Goal: Information Seeking & Learning: Learn about a topic

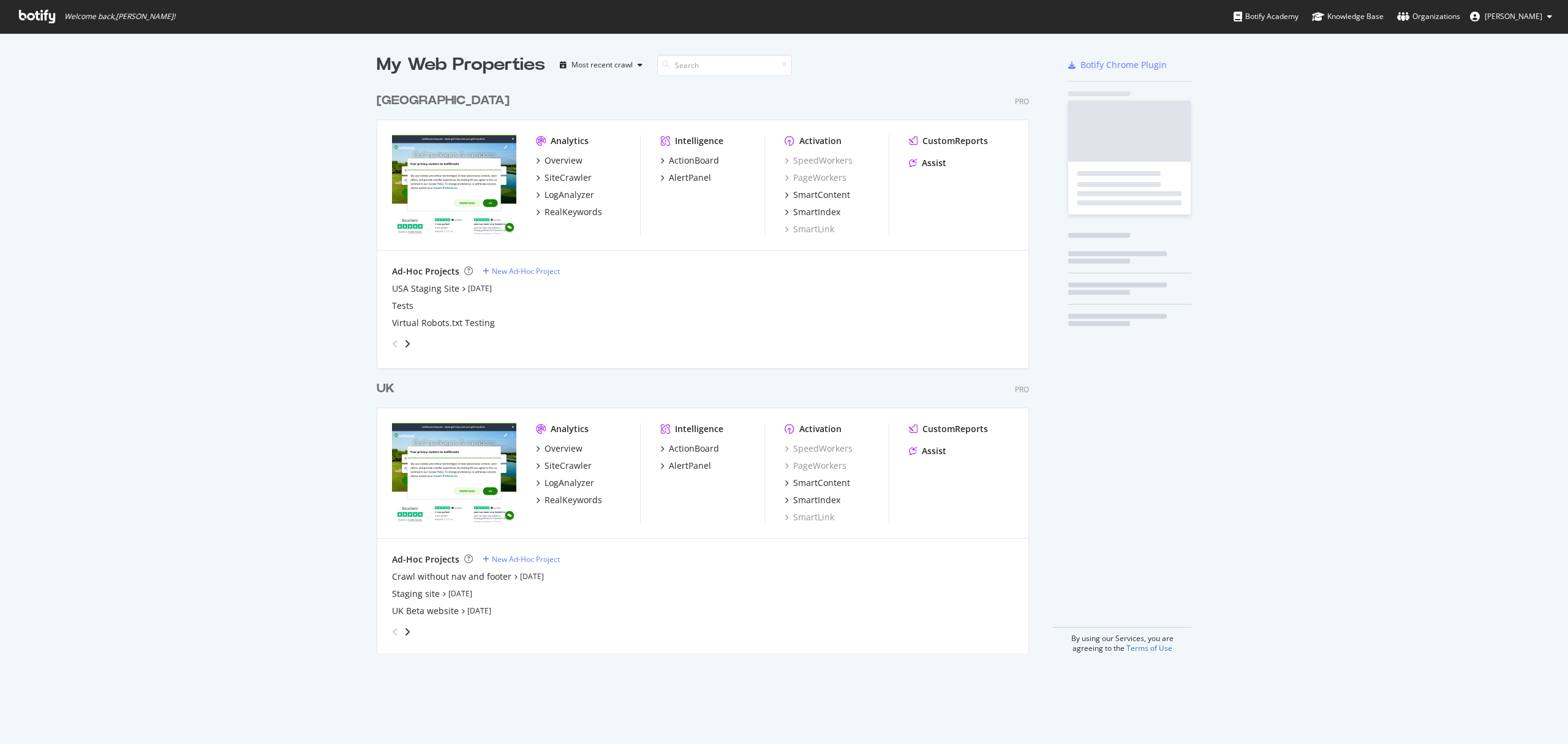
scroll to position [732, 1543]
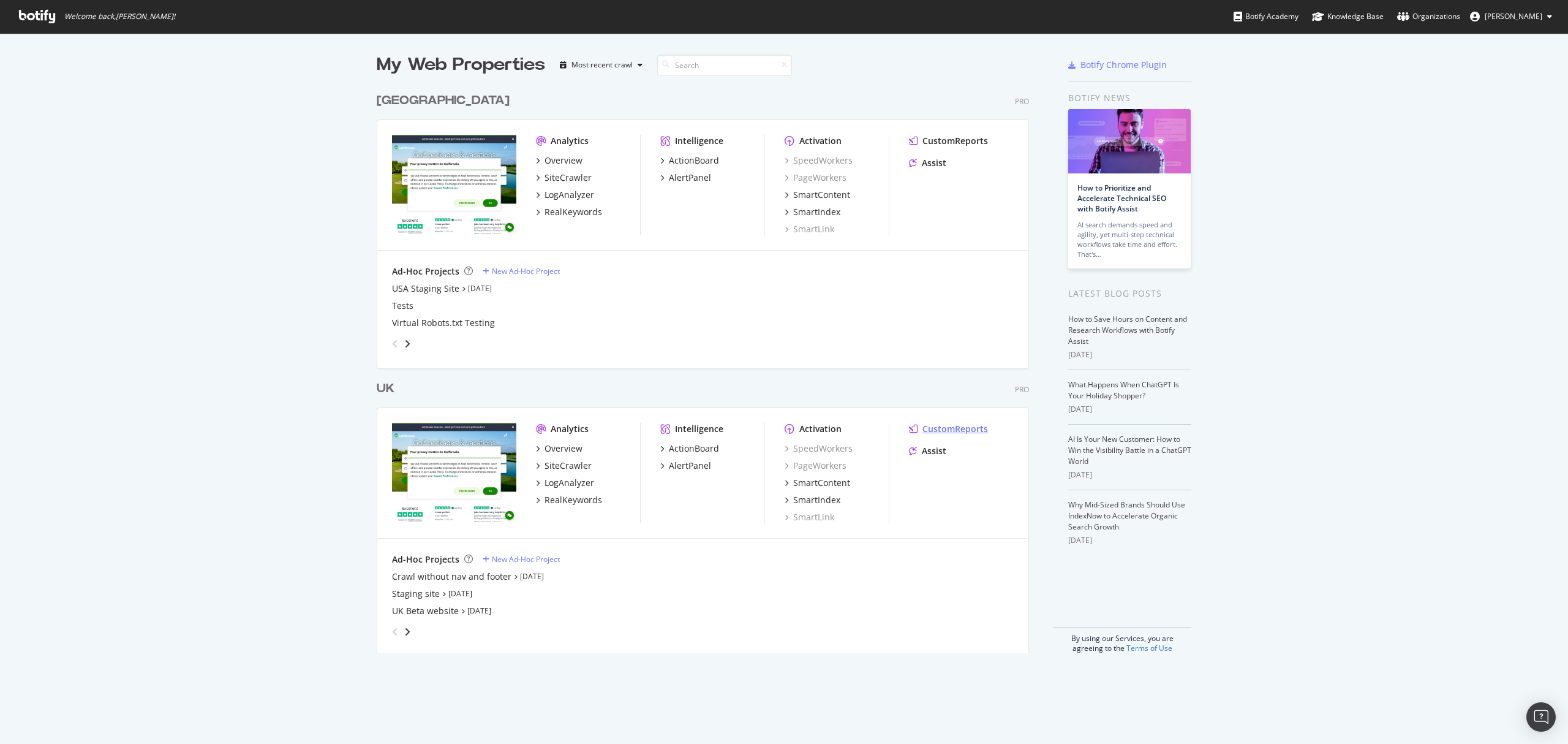
click at [968, 428] on div "CustomReports" at bounding box center [955, 429] width 65 height 12
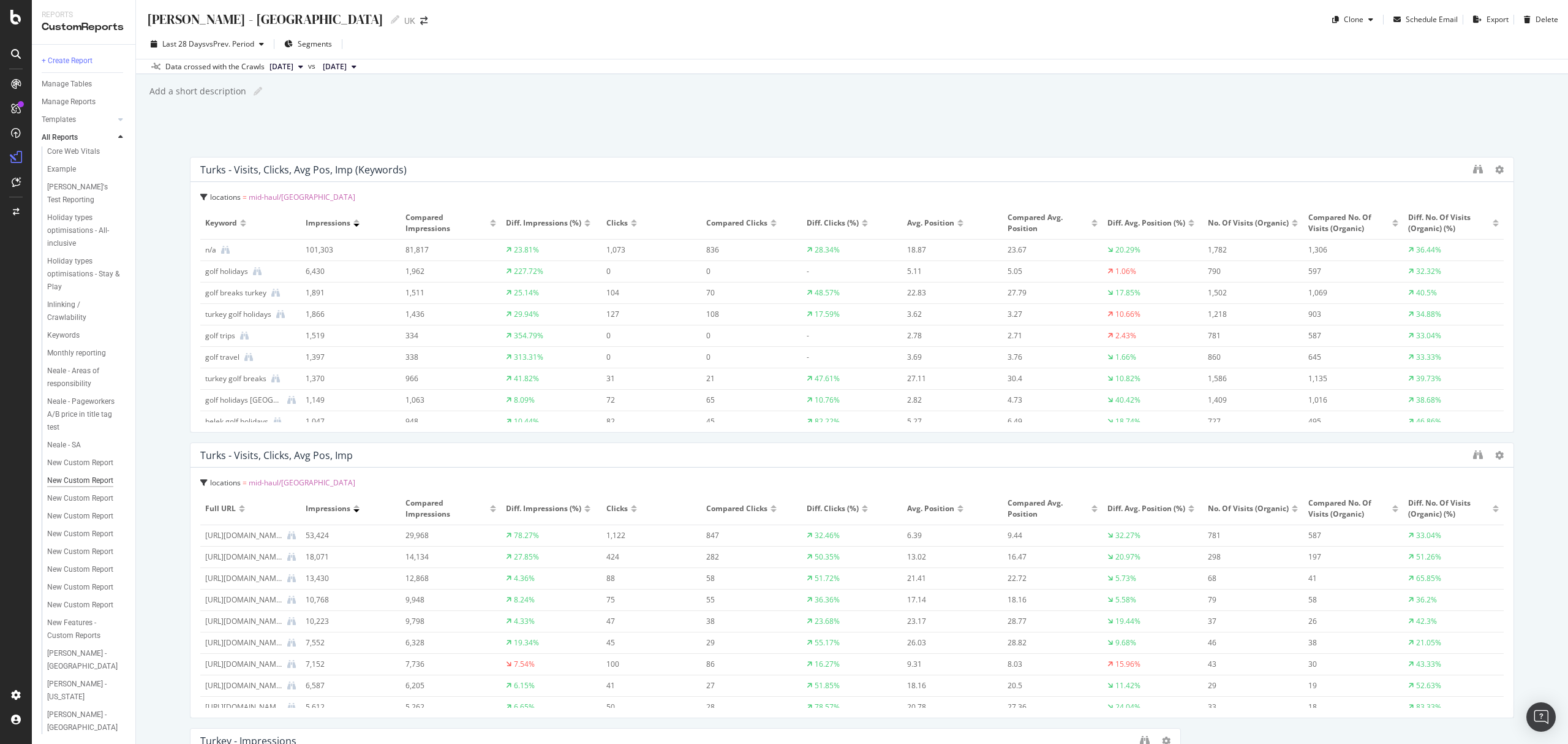
scroll to position [154, 0]
click at [71, 726] on div "[PERSON_NAME] - [GEOGRAPHIC_DATA]" at bounding box center [83, 721] width 73 height 25
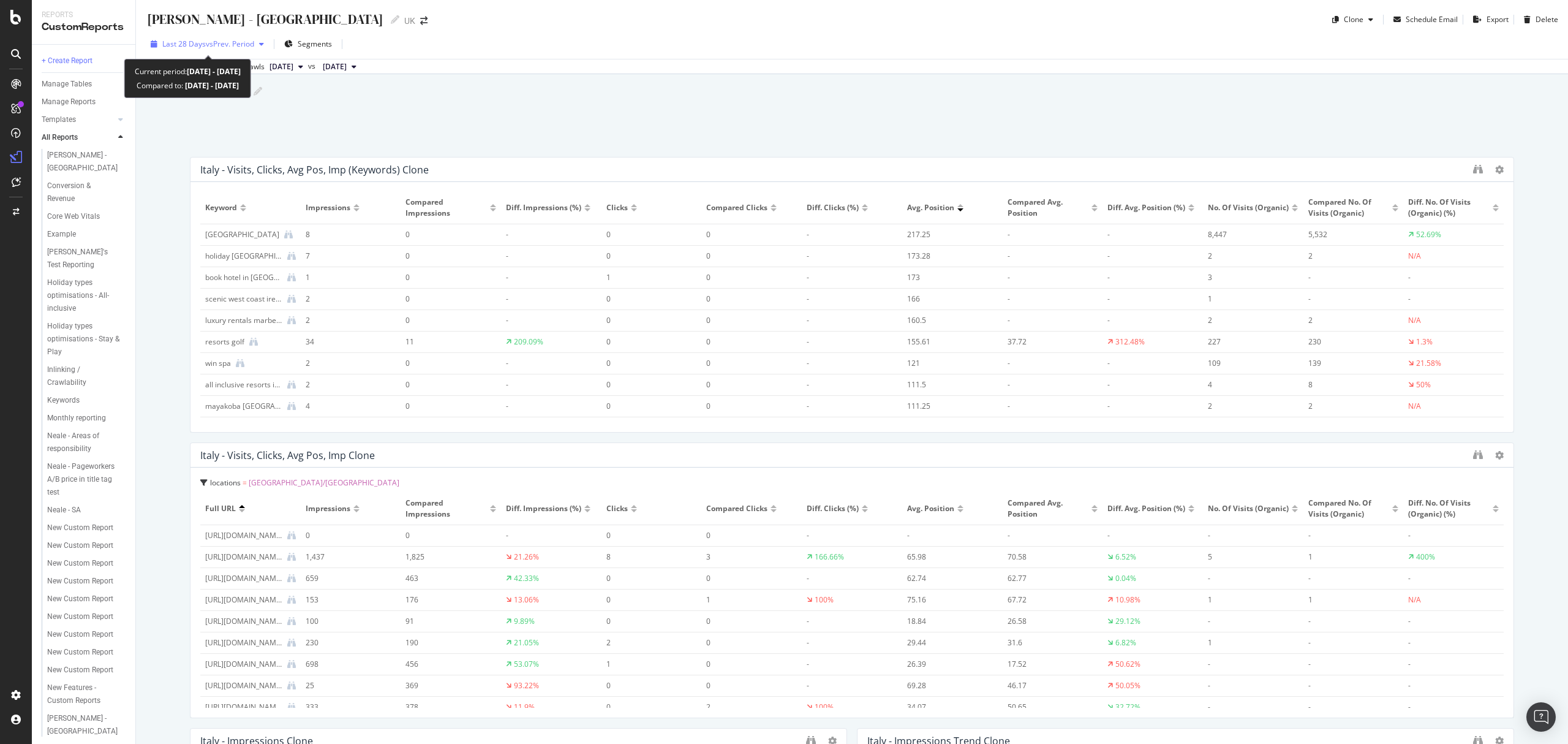
click at [254, 47] on span "vs Prev. Period" at bounding box center [230, 44] width 48 height 11
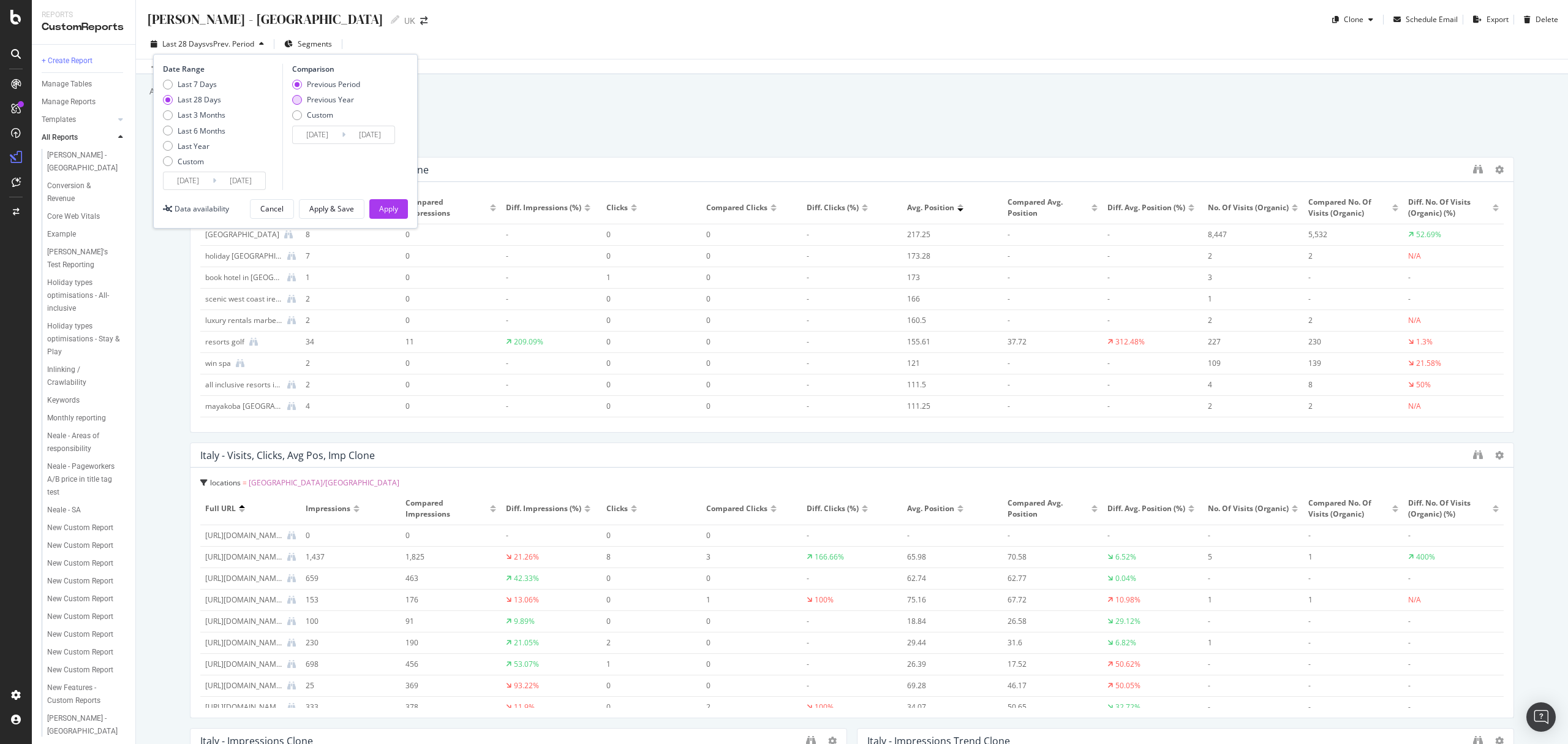
click at [327, 98] on div "Previous Year" at bounding box center [330, 100] width 47 height 11
type input "[DATE]"
click at [397, 204] on div "Apply" at bounding box center [389, 209] width 19 height 11
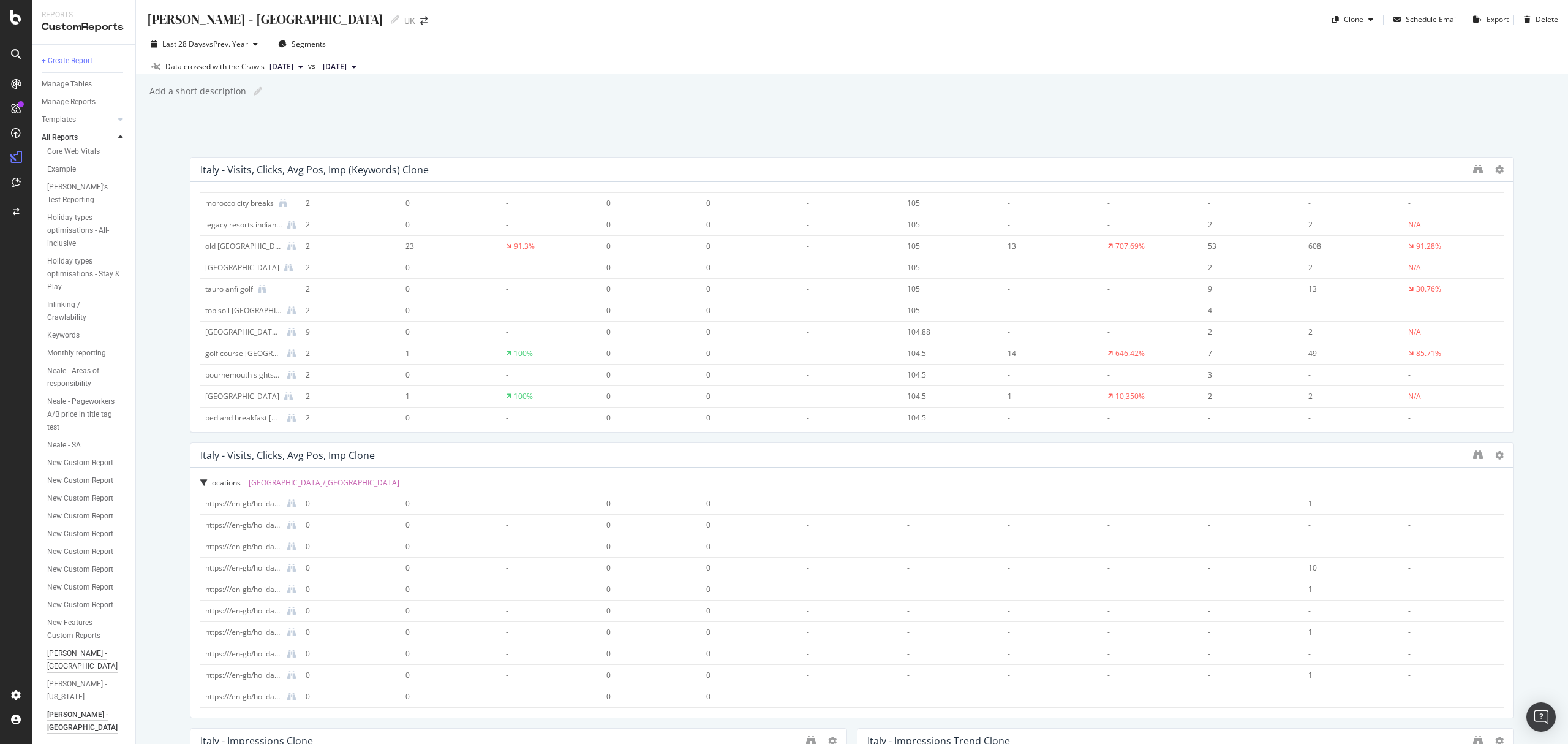
scroll to position [154, 0]
click at [71, 703] on div "[PERSON_NAME] - [US_STATE]" at bounding box center [82, 690] width 71 height 25
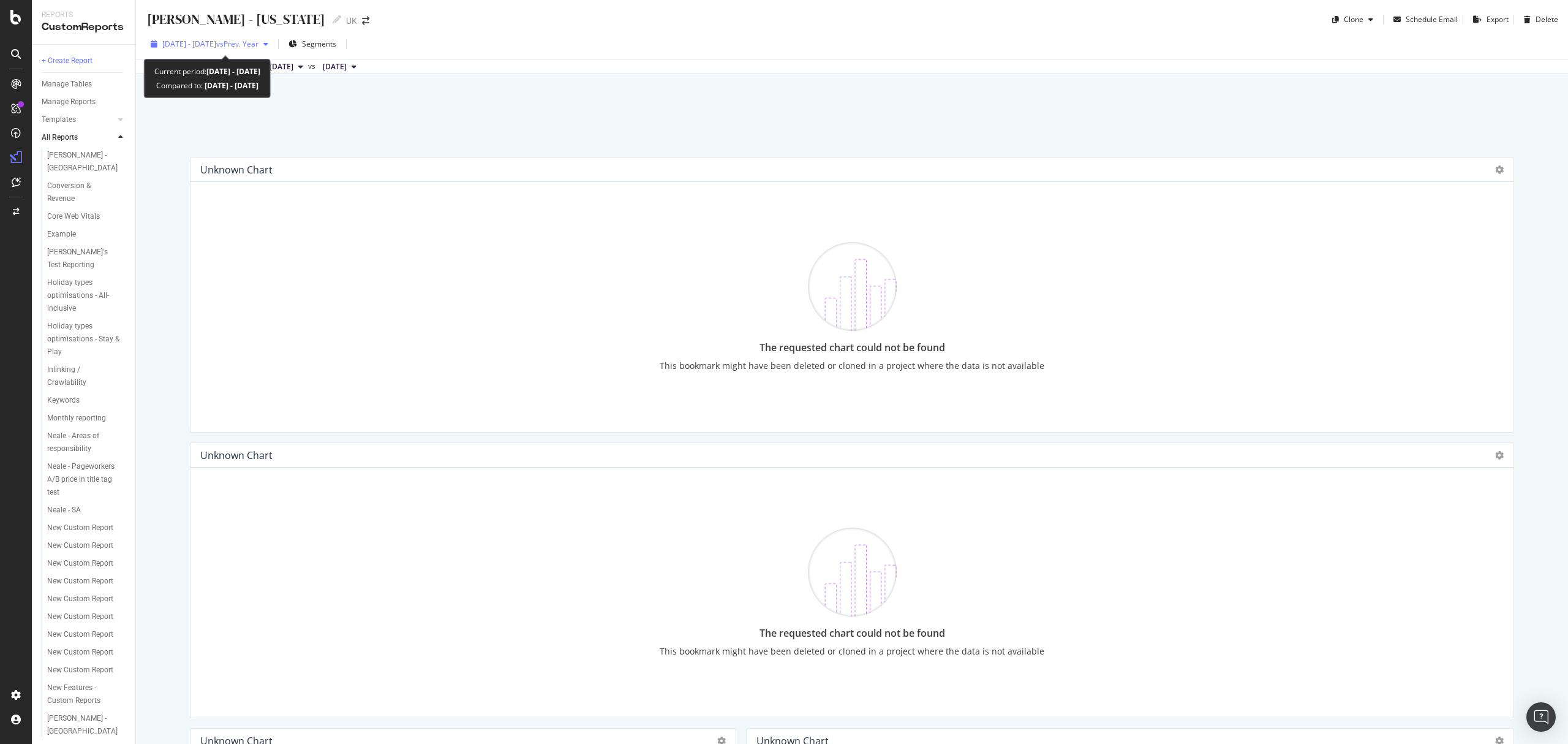
click at [258, 41] on span "vs Prev. Year" at bounding box center [237, 44] width 42 height 11
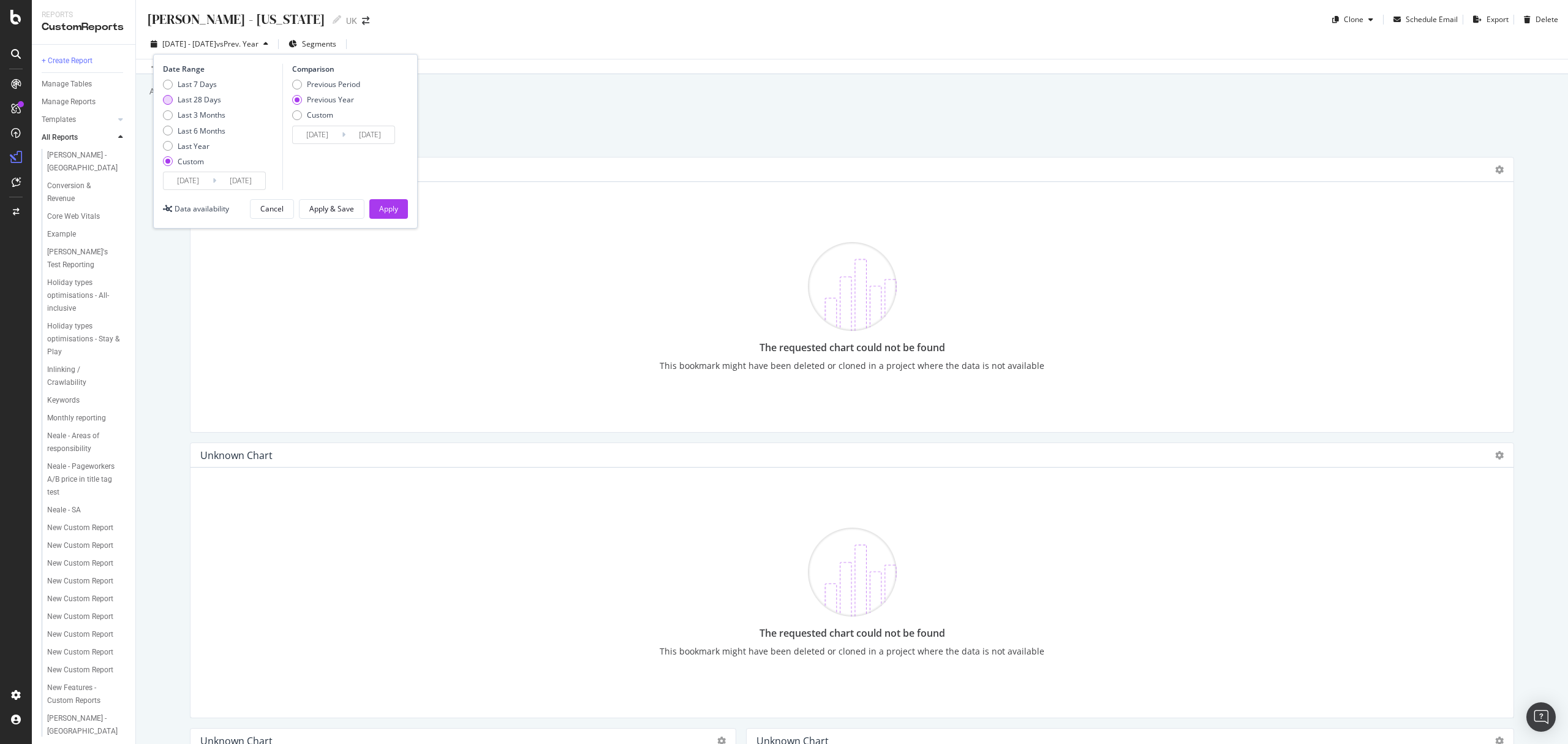
click at [209, 97] on div "Last 28 Days" at bounding box center [199, 100] width 44 height 11
type input "[DATE]"
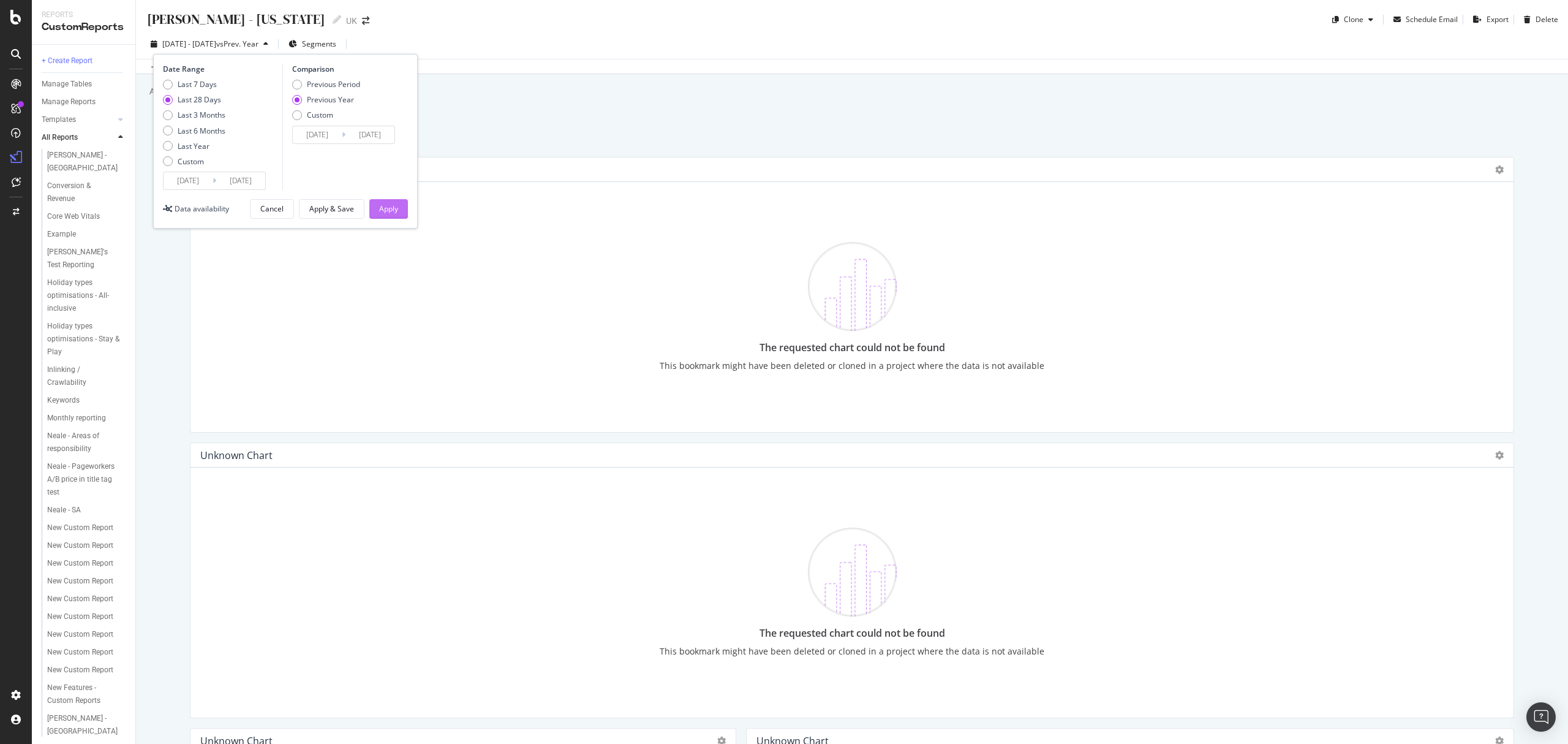
click at [388, 211] on div "Apply" at bounding box center [389, 209] width 19 height 11
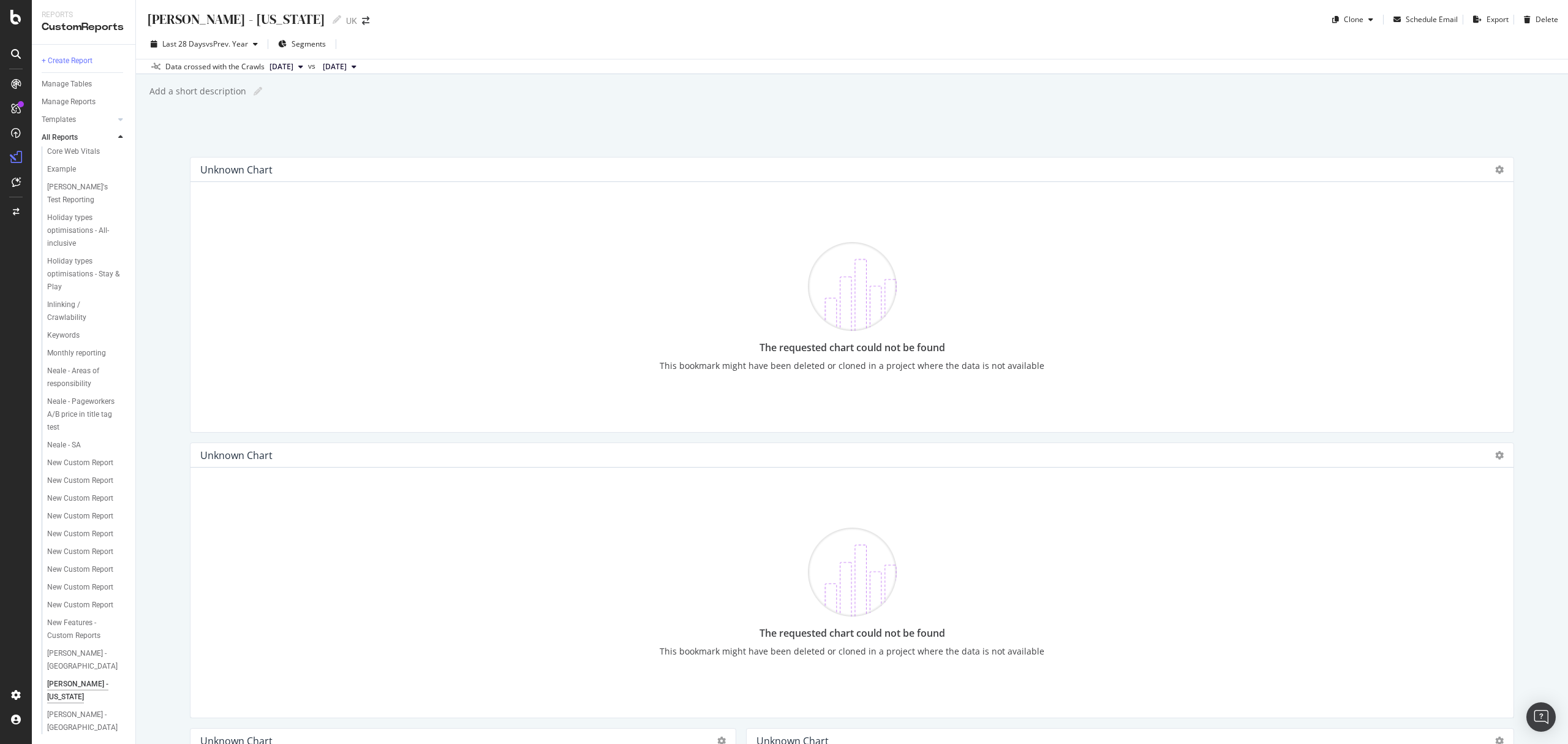
scroll to position [154, 0]
click at [69, 673] on div "[PERSON_NAME] - [GEOGRAPHIC_DATA]" at bounding box center [83, 659] width 73 height 25
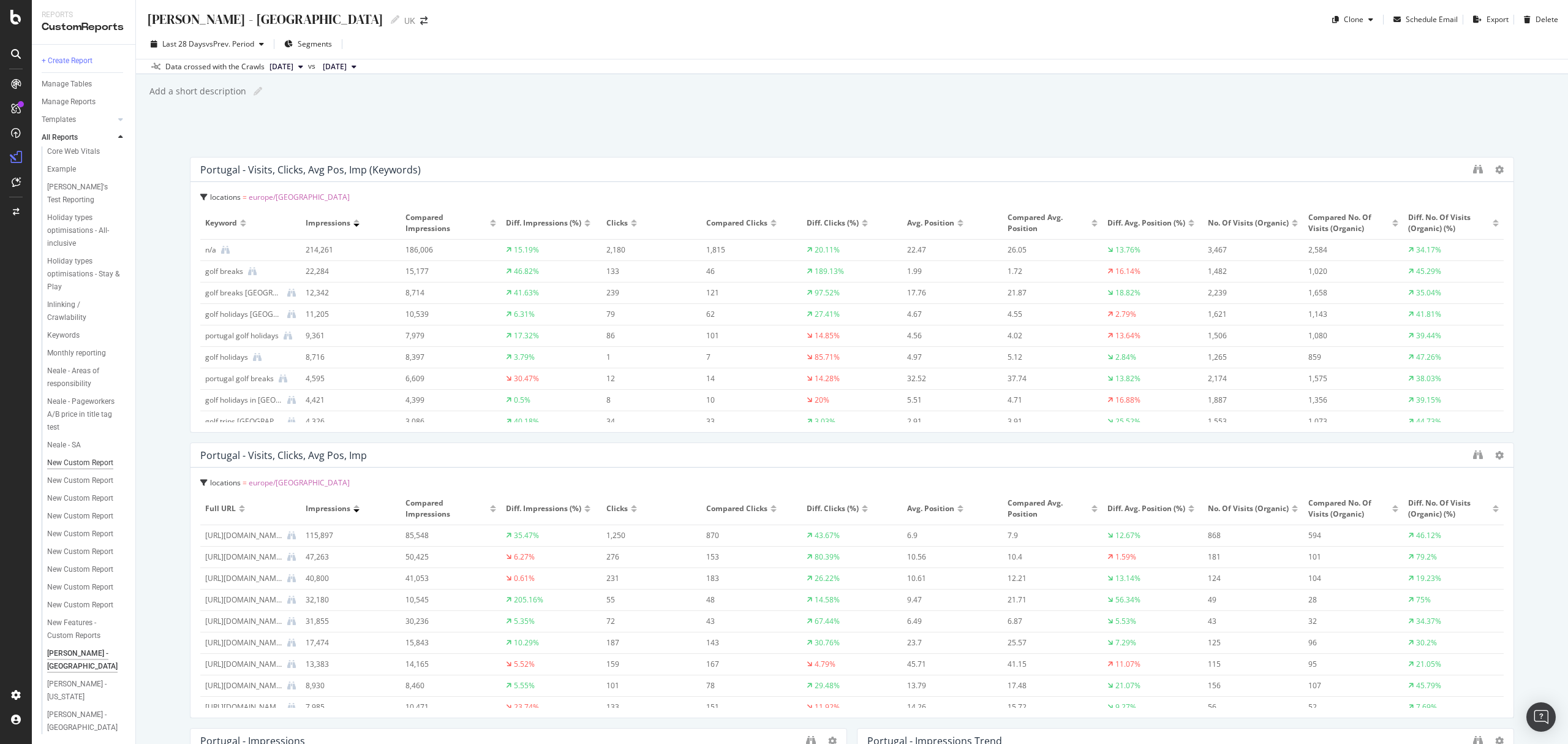
scroll to position [154, 0]
click at [77, 703] on div "[PERSON_NAME] - [US_STATE]" at bounding box center [82, 690] width 71 height 25
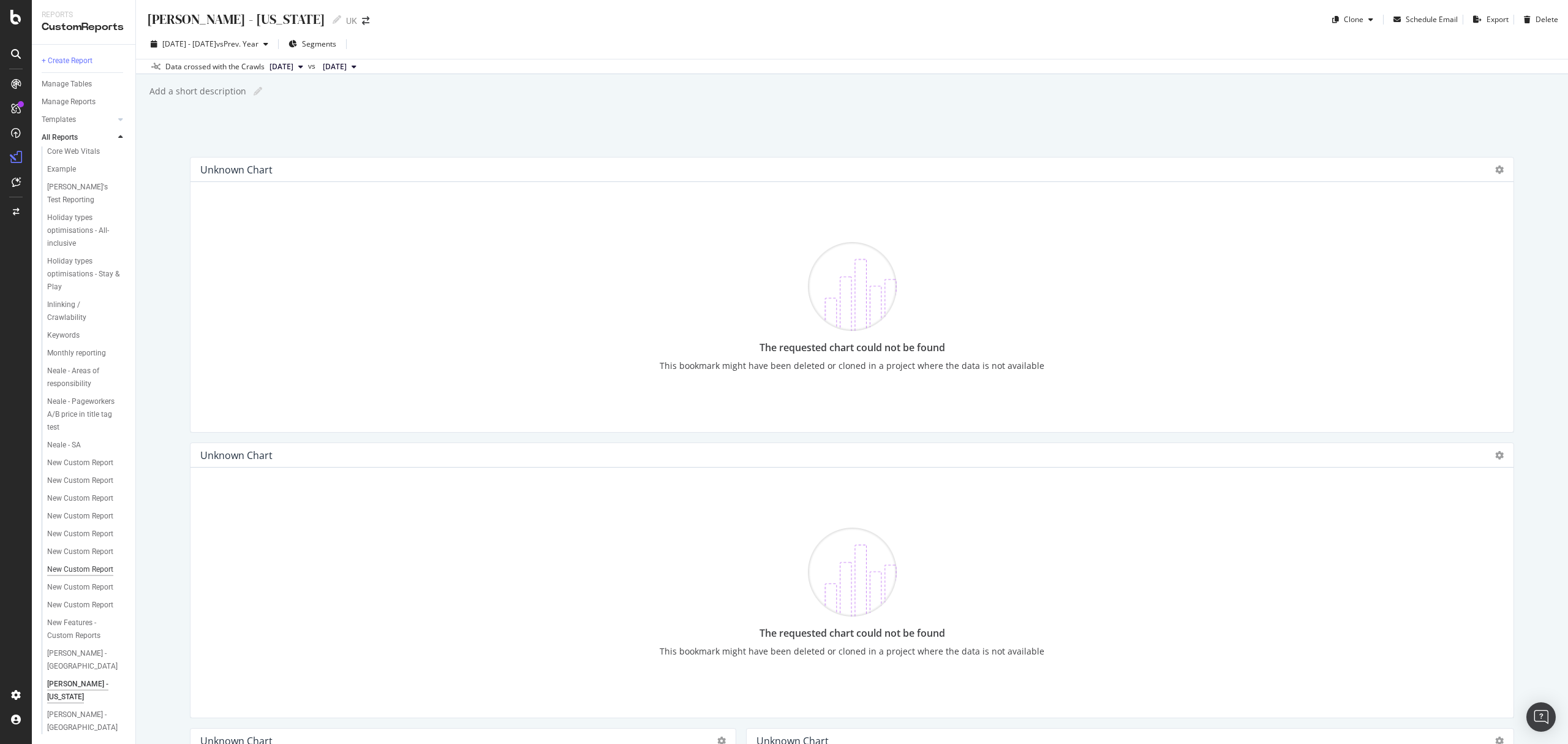
scroll to position [154, 0]
click at [71, 727] on div "[PERSON_NAME] - [GEOGRAPHIC_DATA]" at bounding box center [83, 721] width 73 height 25
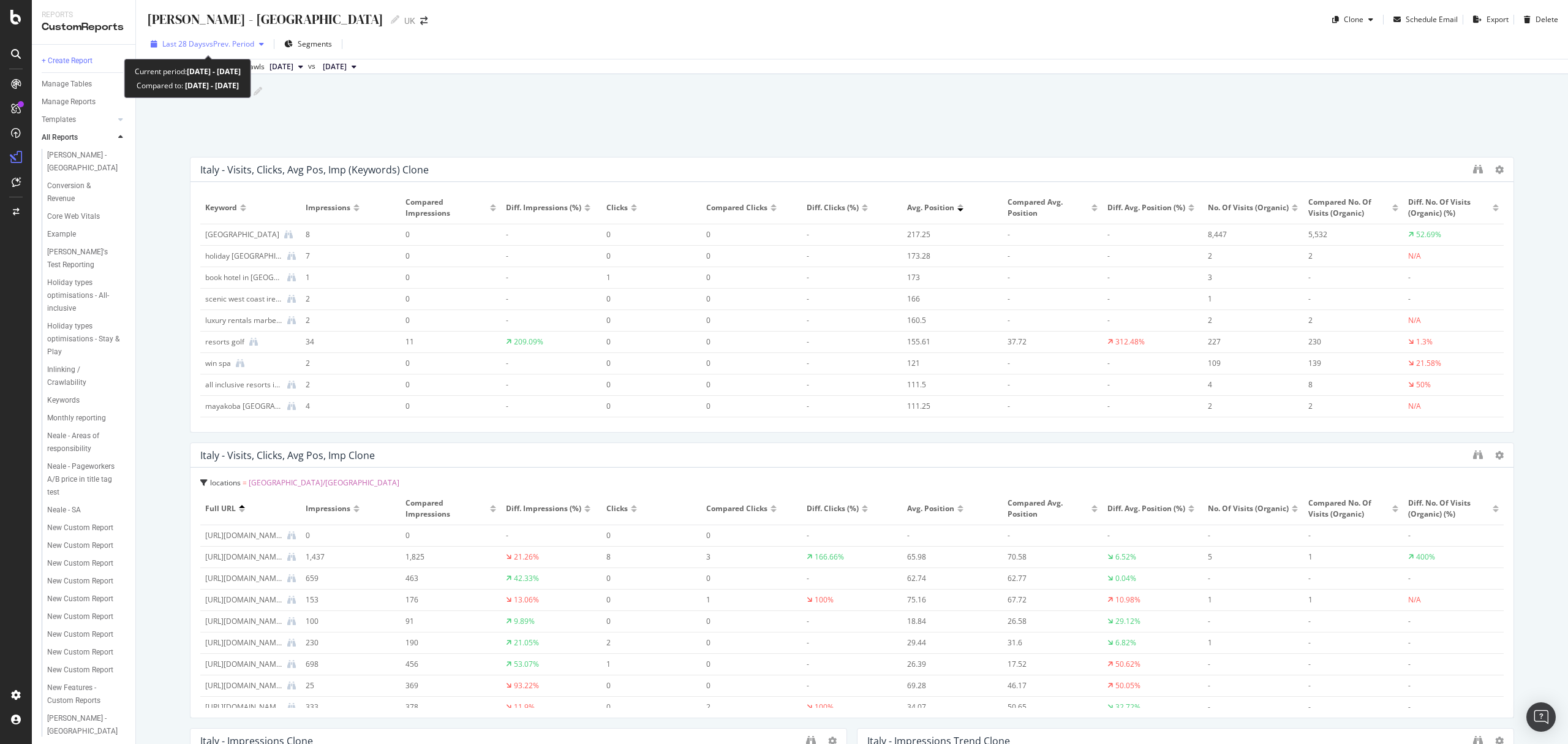
click at [228, 44] on span "vs Prev. Period" at bounding box center [230, 44] width 48 height 11
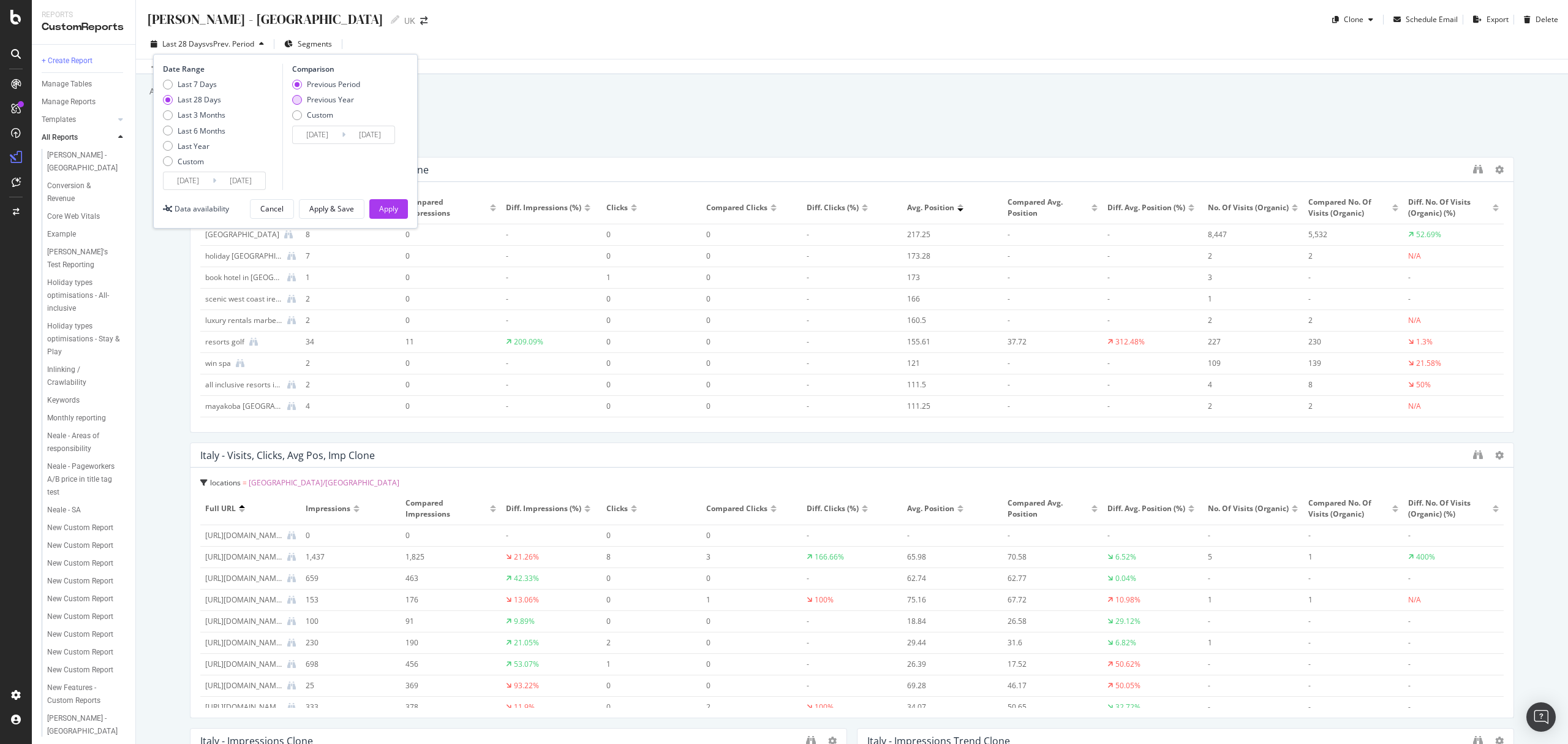
click at [321, 95] on div "Previous Year" at bounding box center [330, 100] width 47 height 11
type input "[DATE]"
click at [375, 204] on button "Apply" at bounding box center [389, 209] width 38 height 20
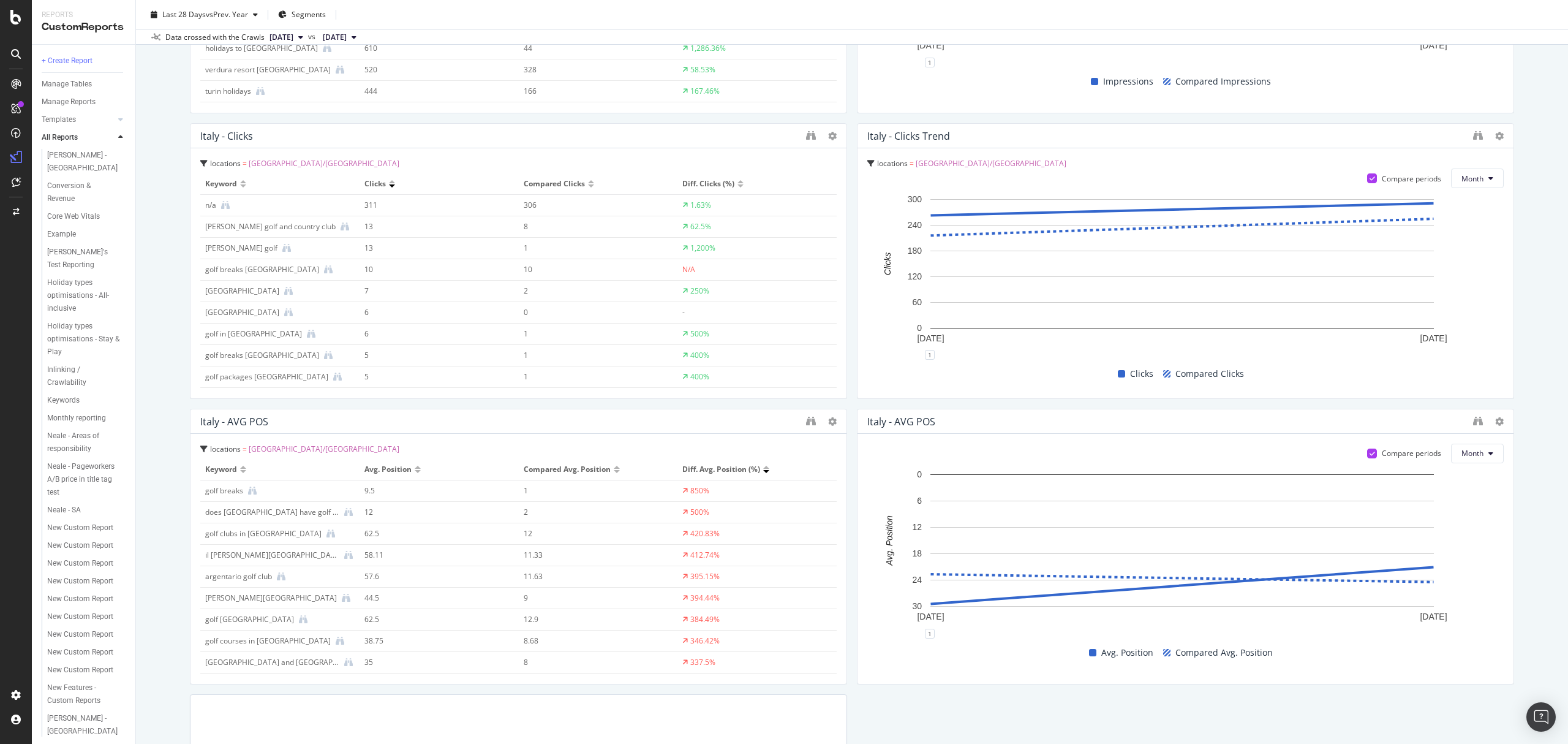
scroll to position [891, 0]
click at [725, 464] on span "Diff. Avg. Position (%)" at bounding box center [721, 469] width 78 height 11
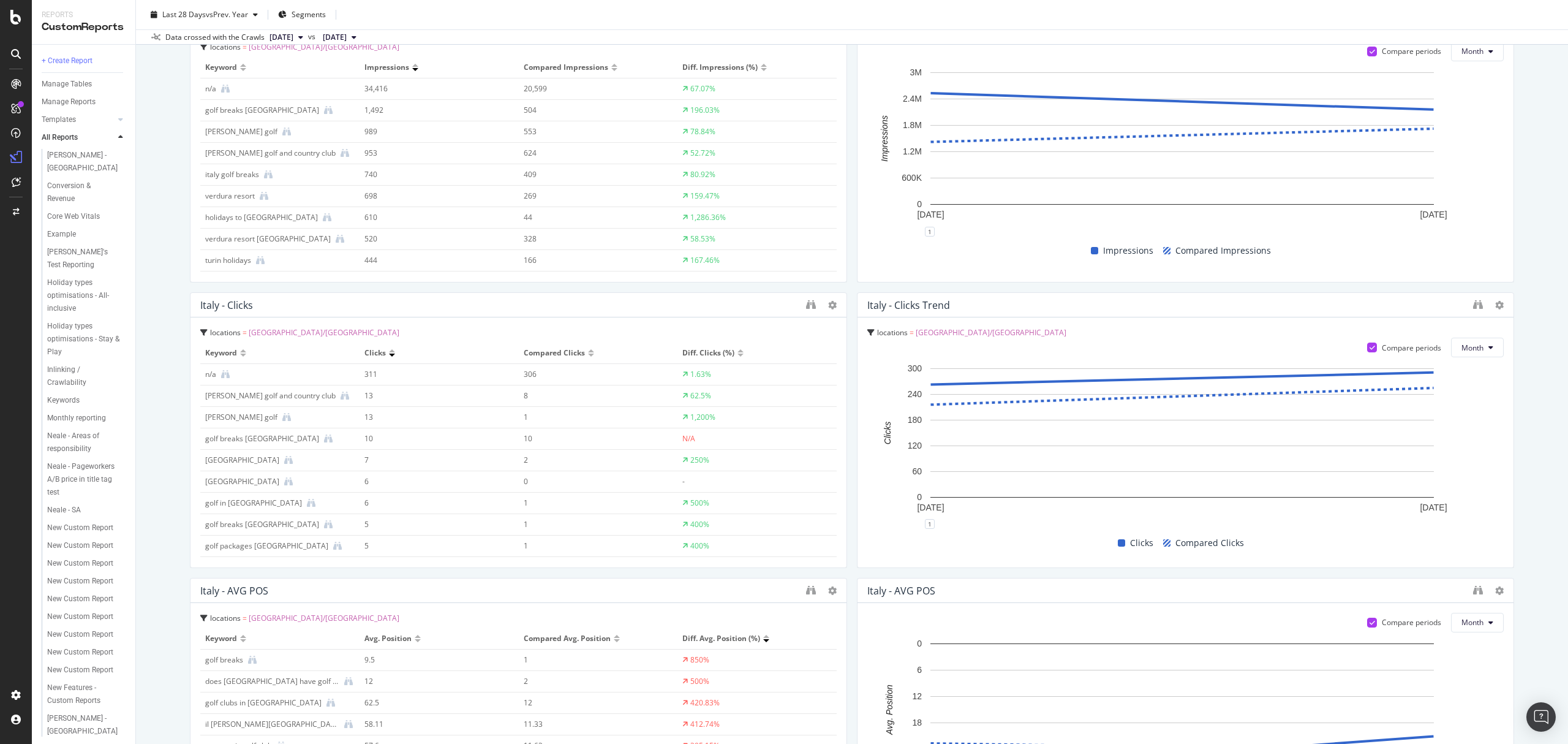
scroll to position [722, 0]
click at [708, 347] on span "Diff. Clicks (%)" at bounding box center [708, 352] width 52 height 11
click at [373, 349] on span "Clicks" at bounding box center [375, 352] width 22 height 11
click at [559, 349] on span "Compared Clicks" at bounding box center [555, 352] width 61 height 11
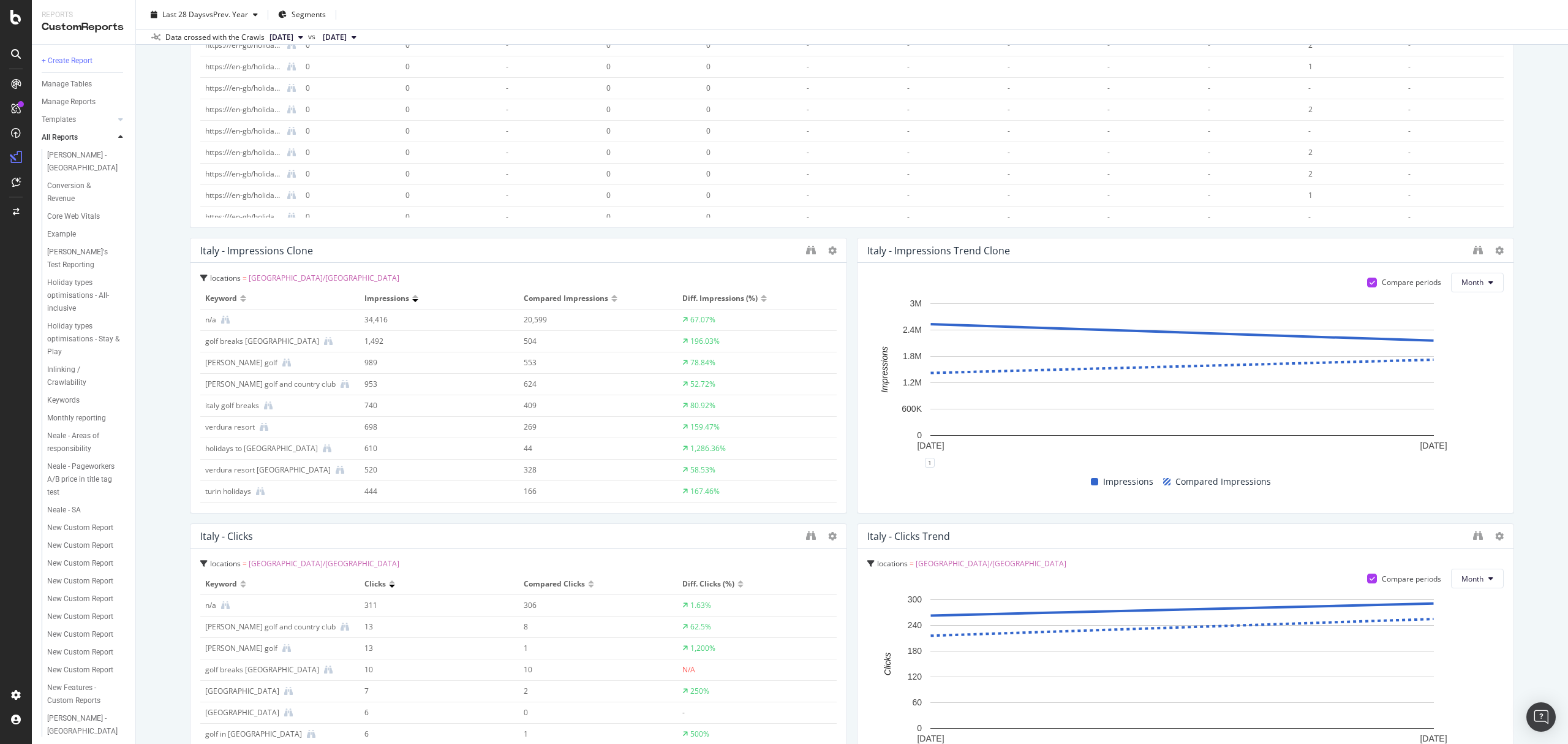
scroll to position [653, 0]
